Goal: Obtain resource: Download file/media

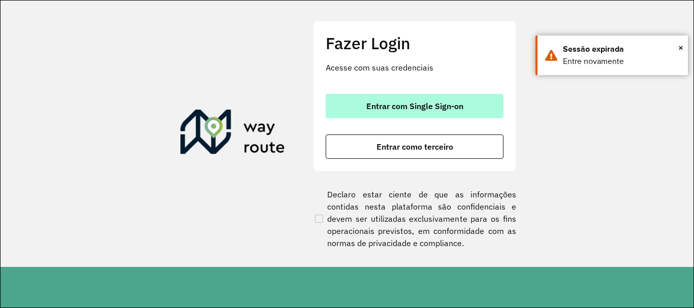
click at [437, 109] on span "Entrar com Single Sign-on" at bounding box center [414, 106] width 97 height 8
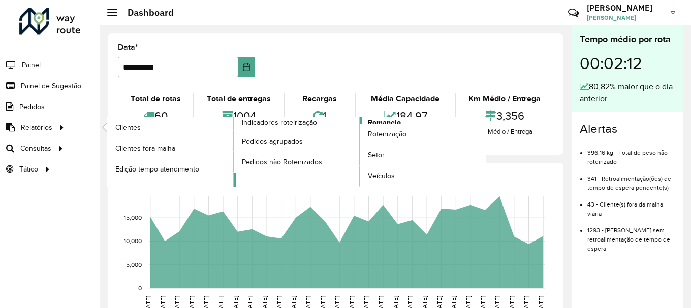
click at [390, 120] on span "Romaneio" at bounding box center [384, 122] width 33 height 11
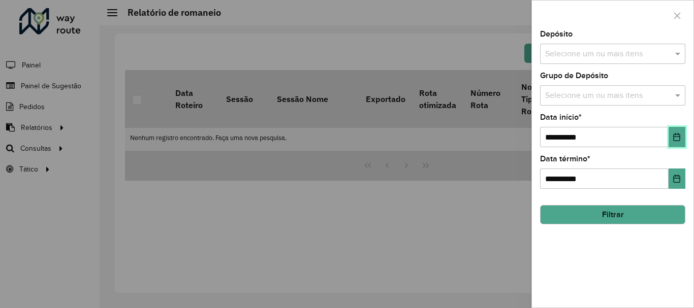
click at [678, 134] on icon "Choose Date" at bounding box center [677, 137] width 8 height 8
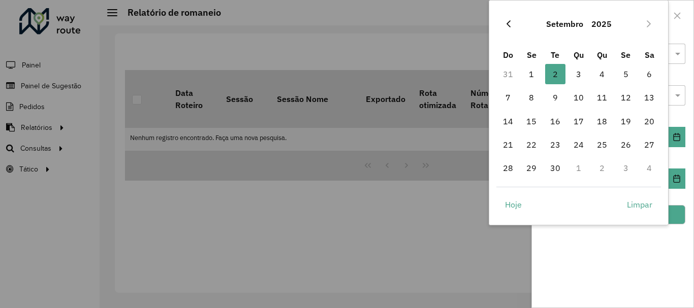
click at [512, 21] on icon "Previous Month" at bounding box center [508, 24] width 8 height 8
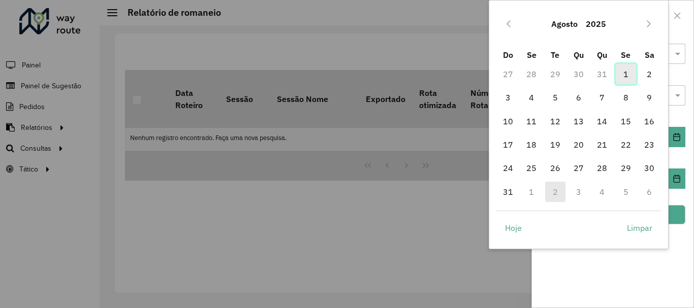
click at [627, 75] on span "1" at bounding box center [626, 74] width 20 height 20
type input "**********"
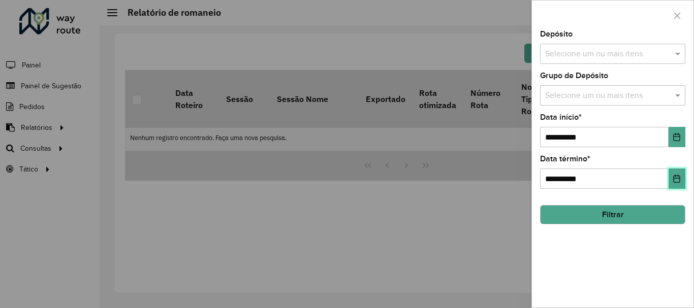
click at [676, 178] on icon "Choose Date" at bounding box center [677, 179] width 7 height 8
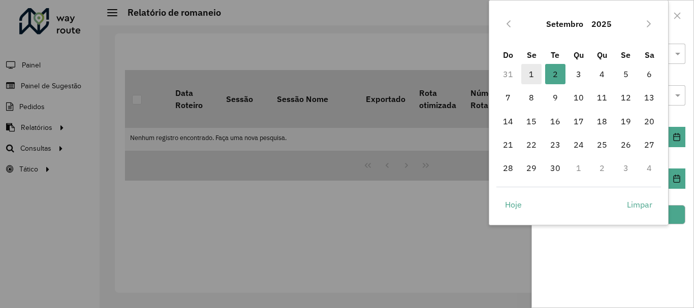
click at [531, 78] on span "1" at bounding box center [531, 74] width 20 height 20
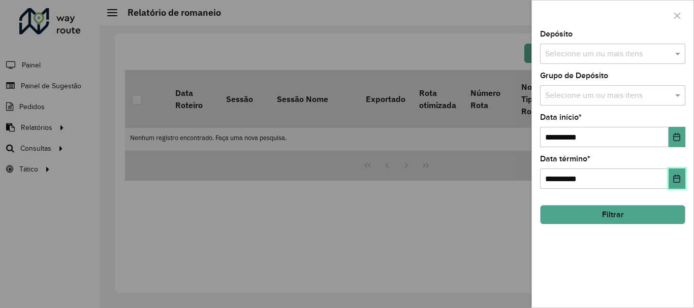
click at [677, 181] on icon "Choose Date" at bounding box center [677, 179] width 8 height 8
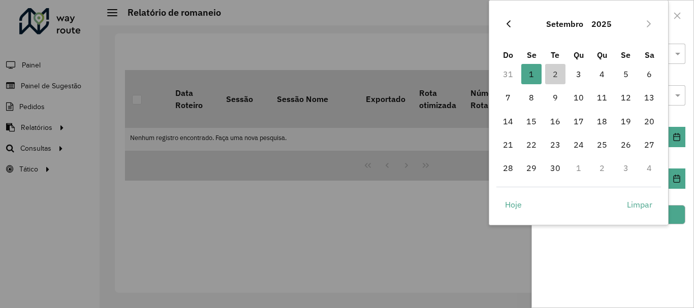
click at [514, 27] on button "Previous Month" at bounding box center [508, 24] width 16 height 16
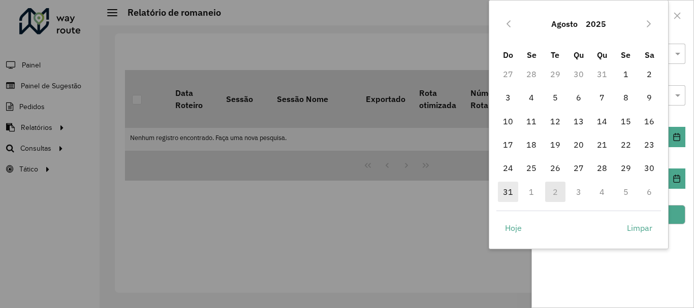
click at [512, 186] on span "31" at bounding box center [508, 192] width 20 height 20
type input "**********"
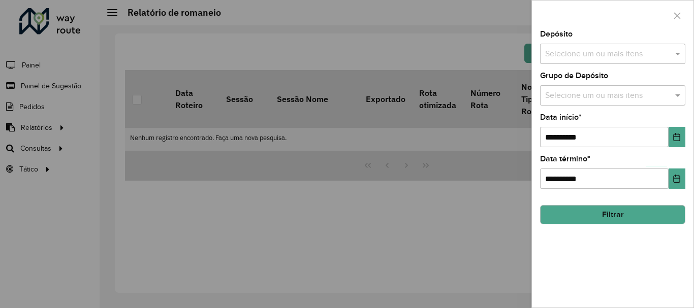
click at [620, 215] on button "Filtrar" at bounding box center [612, 214] width 145 height 19
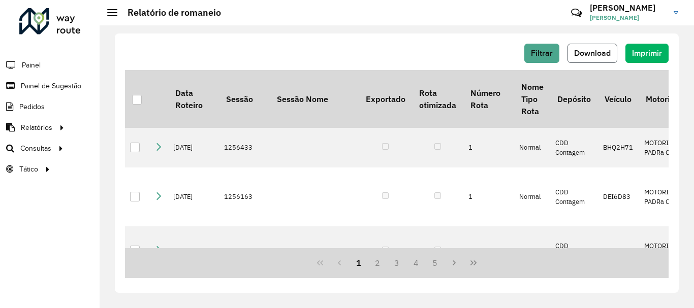
click at [584, 60] on button "Download" at bounding box center [592, 53] width 50 height 19
